Goal: Navigation & Orientation: Go to known website

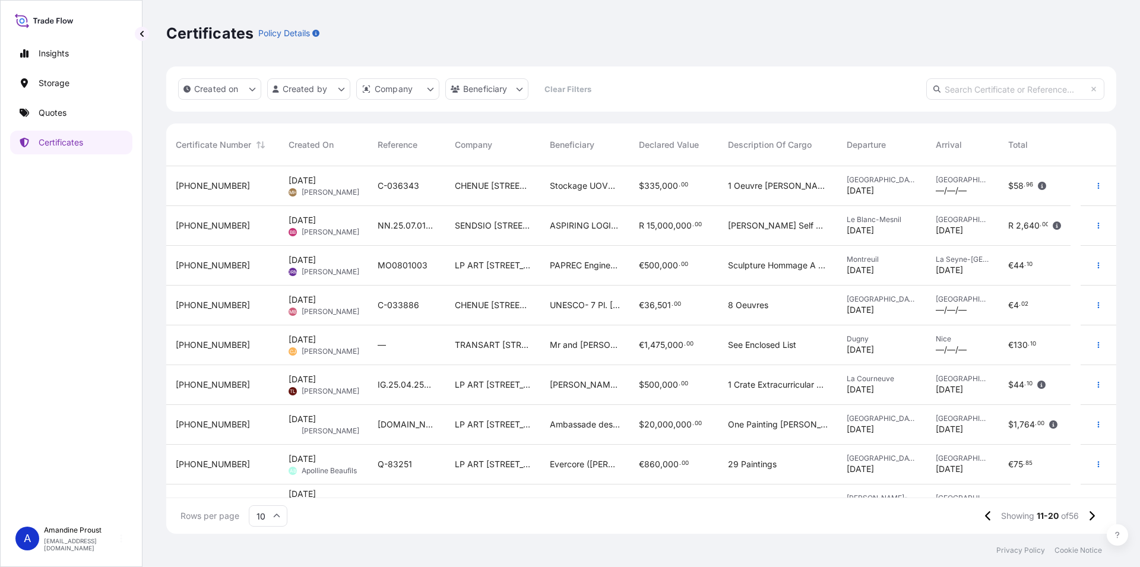
scroll to position [364, 940]
click at [77, 547] on p "[EMAIL_ADDRESS][DOMAIN_NAME]" at bounding box center [81, 544] width 74 height 14
click at [118, 538] on div "A Amandine Proust [EMAIL_ADDRESS][DOMAIN_NAME]" at bounding box center [71, 538] width 112 height 26
click at [82, 540] on div "Amandine Proust [EMAIL_ADDRESS][DOMAIN_NAME]" at bounding box center [85, 538] width 83 height 26
click at [205, 504] on div "Amandine Proust [EMAIL_ADDRESS][DOMAIN_NAME]" at bounding box center [225, 505] width 107 height 26
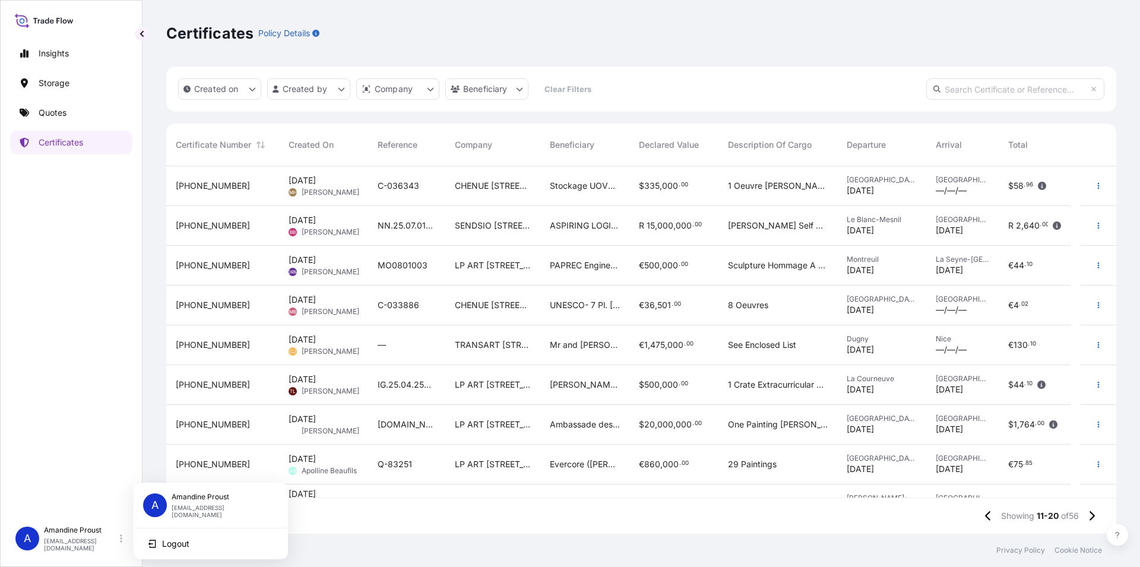
click at [158, 500] on span "A" at bounding box center [154, 505] width 7 height 12
click at [72, 530] on p "Amandine Proust" at bounding box center [81, 530] width 74 height 10
click at [72, 535] on p "Amandine Proust" at bounding box center [81, 530] width 74 height 10
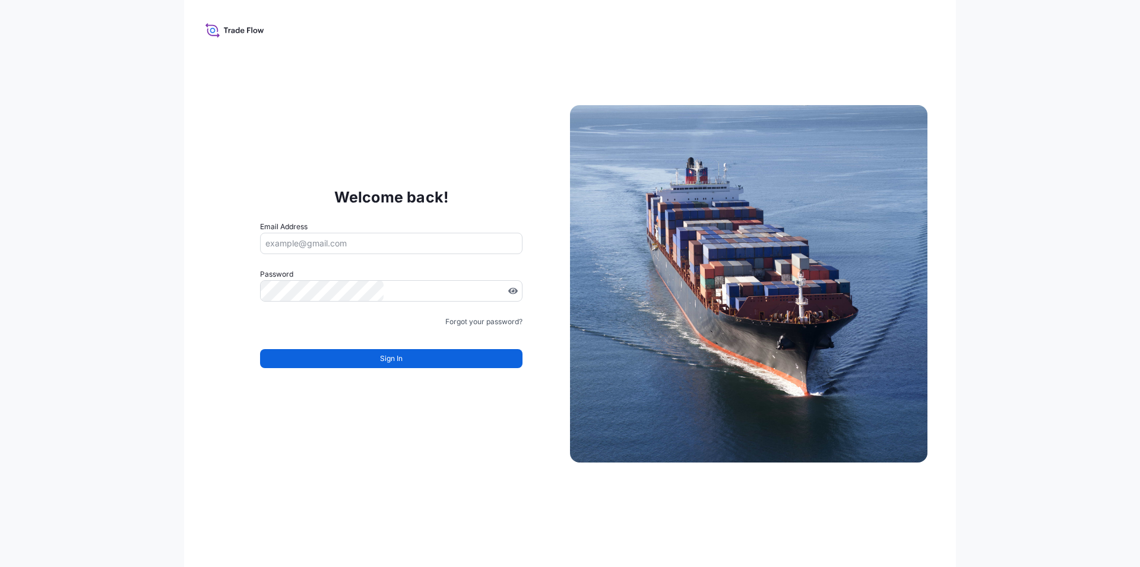
type input "[EMAIL_ADDRESS][DOMAIN_NAME]"
drag, startPoint x: 338, startPoint y: 245, endPoint x: 226, endPoint y: 238, distance: 112.4
click at [260, 238] on input "[EMAIL_ADDRESS][DOMAIN_NAME]" at bounding box center [391, 243] width 262 height 21
click at [344, 235] on input "[EMAIL_ADDRESS][DOMAIN_NAME]" at bounding box center [391, 243] width 262 height 21
drag, startPoint x: 344, startPoint y: 242, endPoint x: 254, endPoint y: 242, distance: 90.8
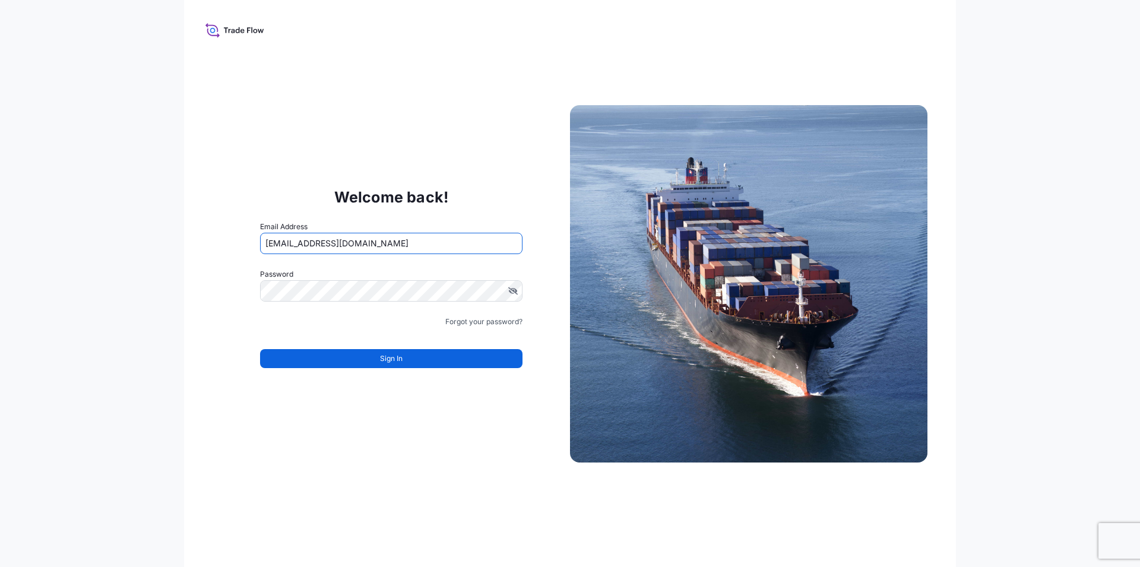
click at [260, 242] on input "[EMAIL_ADDRESS][DOMAIN_NAME]" at bounding box center [391, 243] width 262 height 21
